Goal: Book appointment/travel/reservation

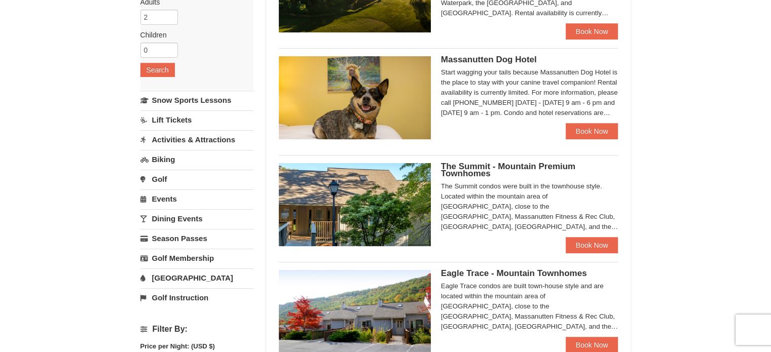
scroll to position [158, 0]
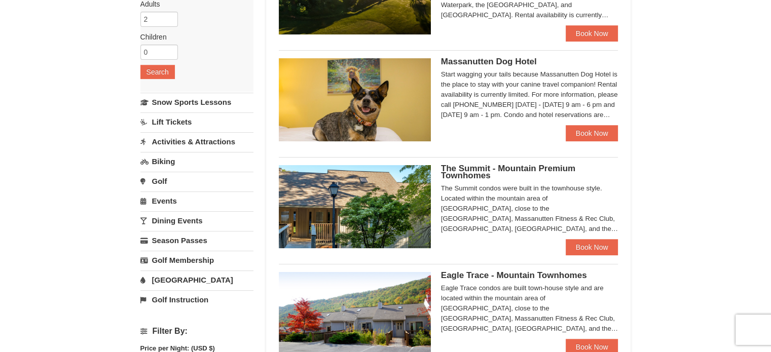
click at [178, 122] on link "Lift Tickets" at bounding box center [196, 121] width 113 height 19
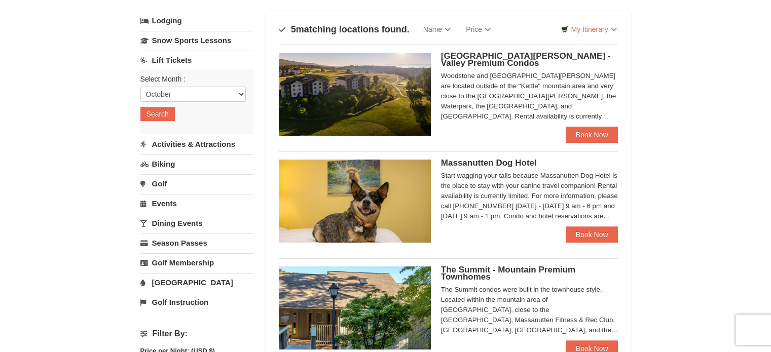
scroll to position [6, 0]
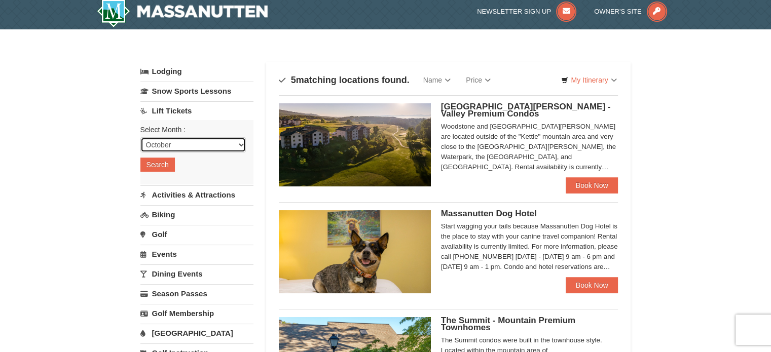
click at [168, 141] on select "October November December January February March April May June July August Sep…" at bounding box center [192, 144] width 105 height 15
select select "1"
click at [140, 137] on select "October November December January February March April May June July August Sep…" at bounding box center [192, 144] width 105 height 15
click at [162, 162] on button "Search" at bounding box center [157, 165] width 34 height 14
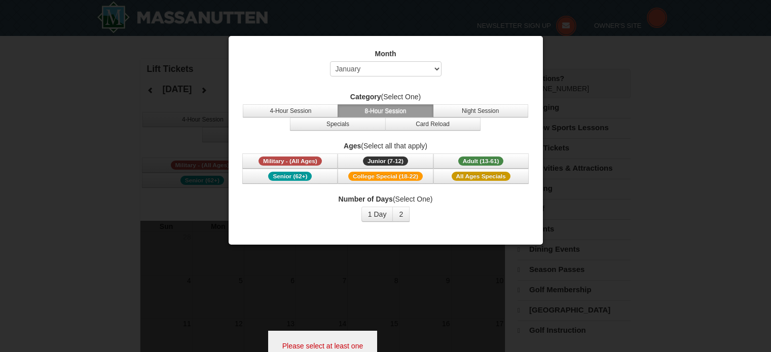
select select "1"
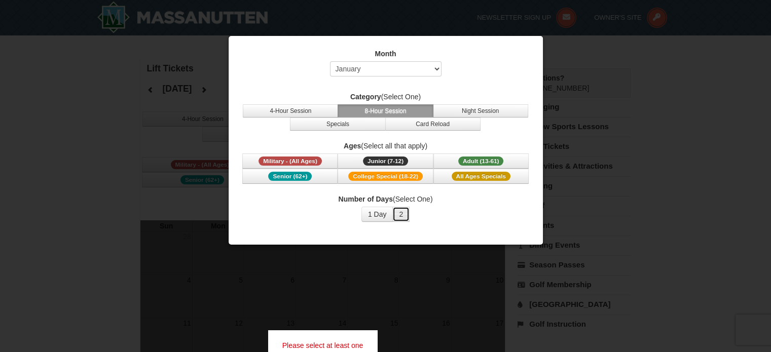
click at [397, 208] on button "2" at bounding box center [400, 214] width 17 height 15
click at [379, 220] on button "1 Day" at bounding box center [377, 214] width 32 height 15
click at [401, 215] on button "2" at bounding box center [400, 214] width 17 height 15
click at [497, 161] on span "Adult (13-61)" at bounding box center [481, 161] width 46 height 9
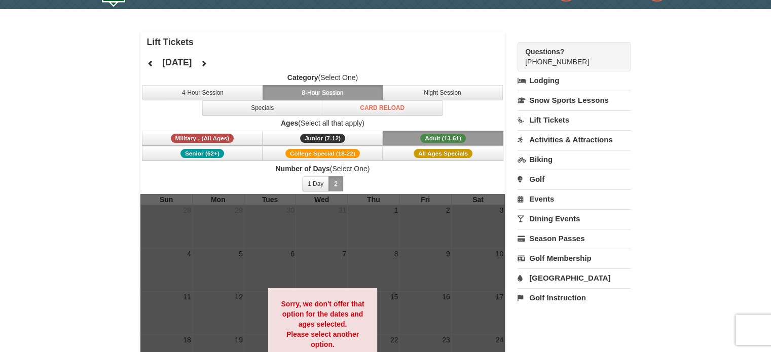
scroll to position [51, 0]
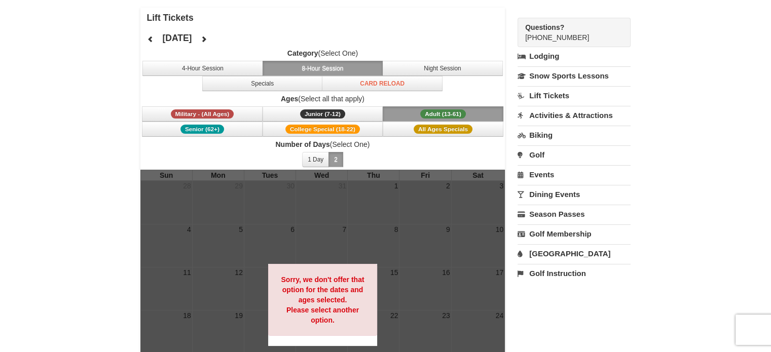
click at [337, 66] on button "8-Hour Session" at bounding box center [322, 68] width 121 height 15
click at [307, 87] on button "Specials" at bounding box center [262, 83] width 121 height 15
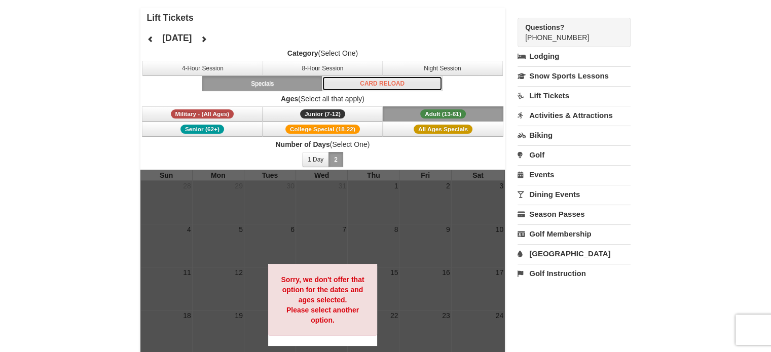
click at [389, 89] on button "Card Reload" at bounding box center [382, 83] width 121 height 15
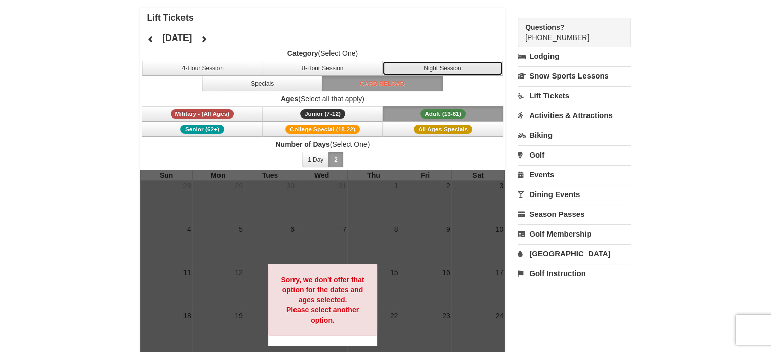
click at [424, 69] on button "Night Session" at bounding box center [442, 68] width 121 height 15
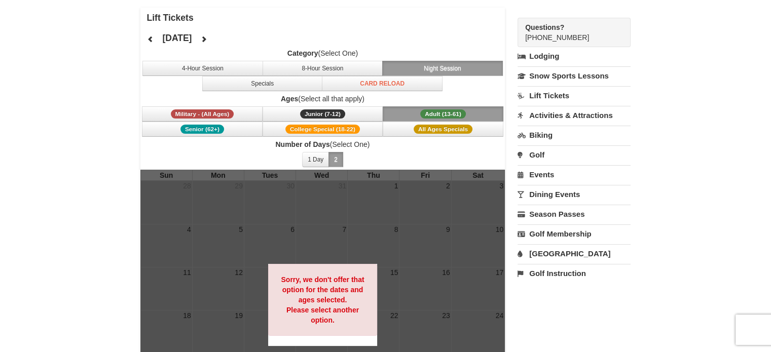
click at [438, 109] on span "Adult (13-61)" at bounding box center [443, 113] width 46 height 9
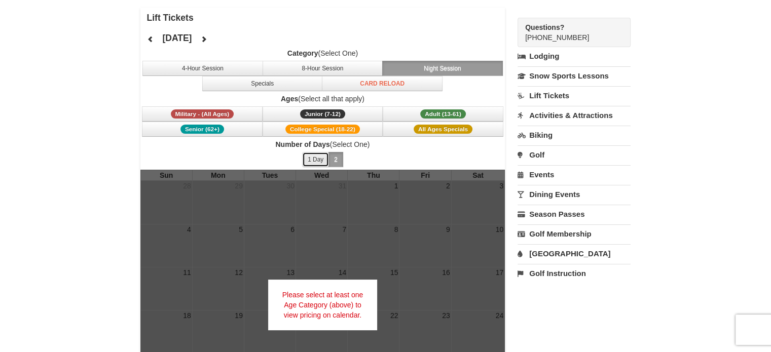
click at [320, 154] on button "1 Day" at bounding box center [315, 159] width 27 height 15
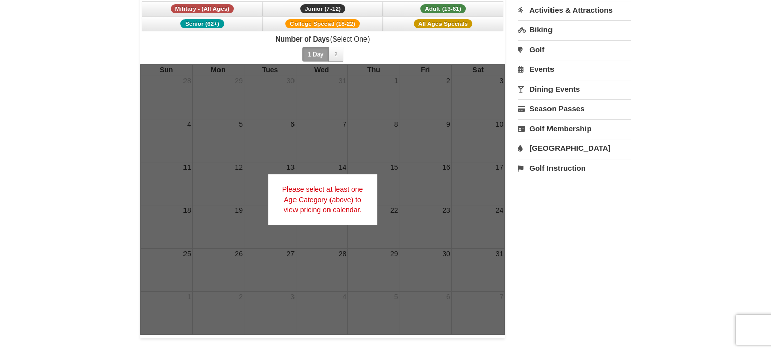
scroll to position [101, 0]
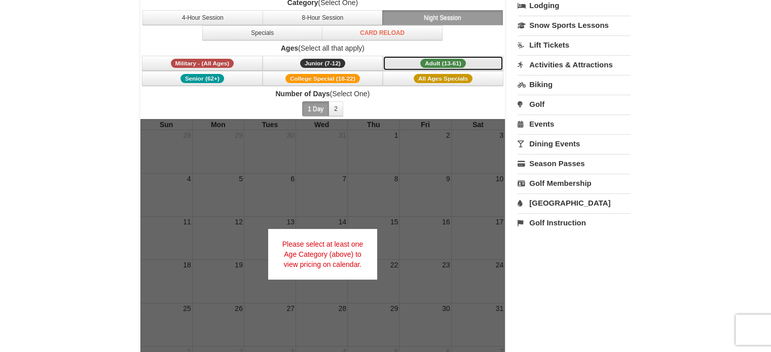
click at [422, 66] on span "Adult (13-61)" at bounding box center [443, 63] width 46 height 9
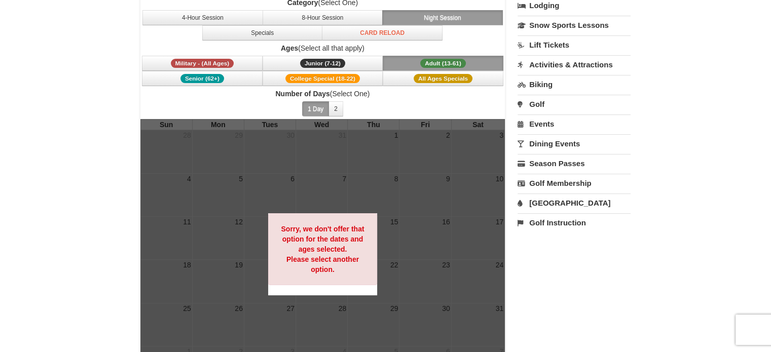
click at [443, 64] on span "Adult (13-61)" at bounding box center [443, 63] width 46 height 9
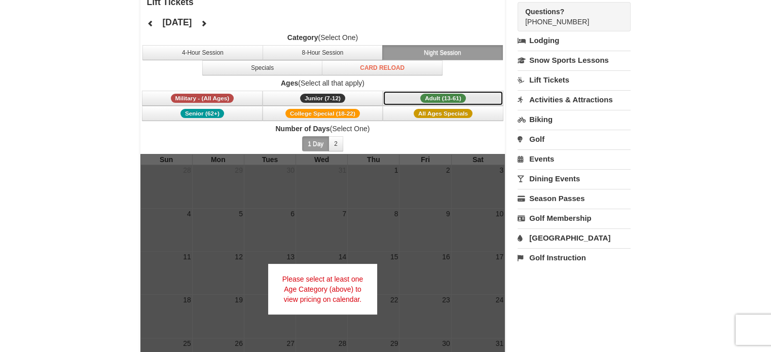
scroll to position [0, 0]
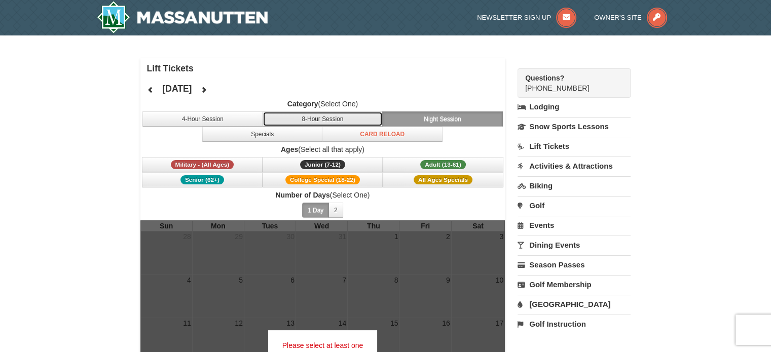
click at [349, 119] on button "8-Hour Session" at bounding box center [322, 118] width 121 height 15
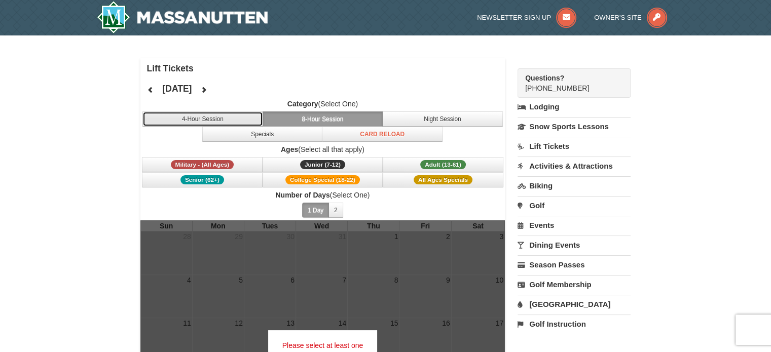
click at [237, 123] on button "4-Hour Session" at bounding box center [202, 118] width 121 height 15
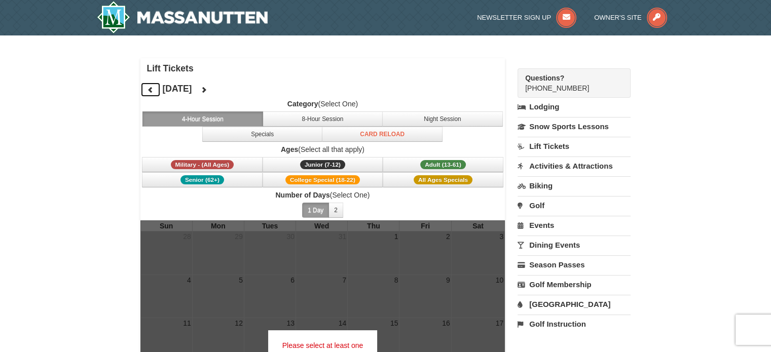
click at [147, 89] on icon at bounding box center [150, 89] width 7 height 7
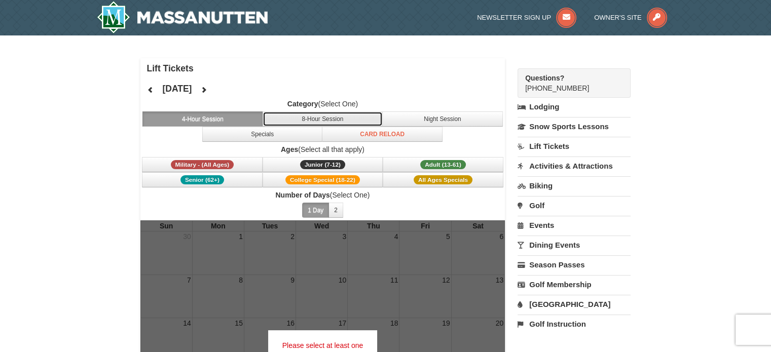
click at [337, 119] on button "8-Hour Session" at bounding box center [322, 118] width 121 height 15
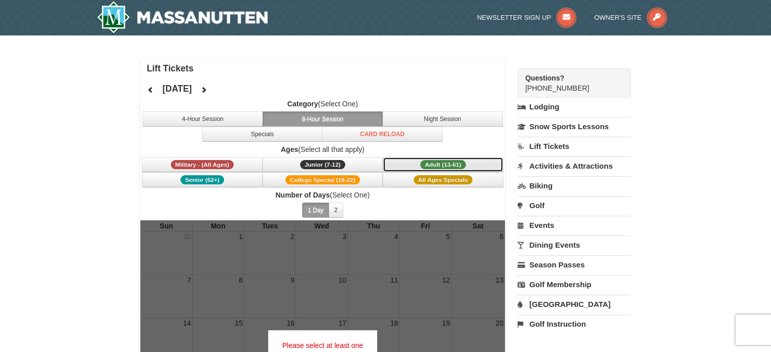
click at [421, 164] on span "Adult (13-61)" at bounding box center [443, 164] width 46 height 9
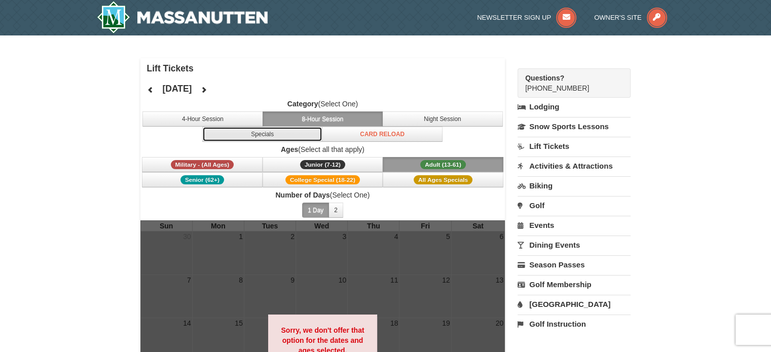
click at [281, 131] on button "Specials" at bounding box center [262, 134] width 121 height 15
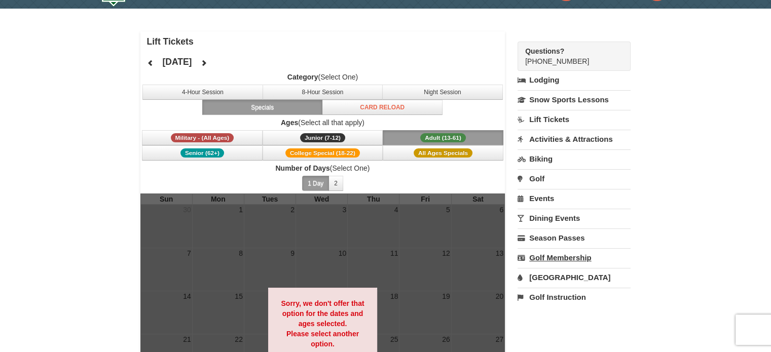
scroll to position [51, 0]
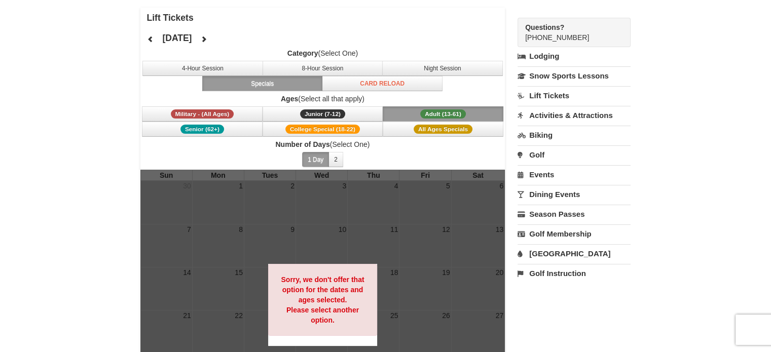
click at [555, 254] on link "[GEOGRAPHIC_DATA]" at bounding box center [573, 253] width 113 height 19
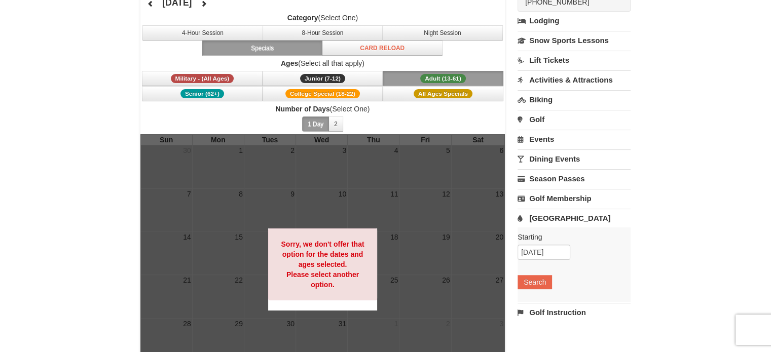
scroll to position [152, 0]
